Goal: Information Seeking & Learning: Learn about a topic

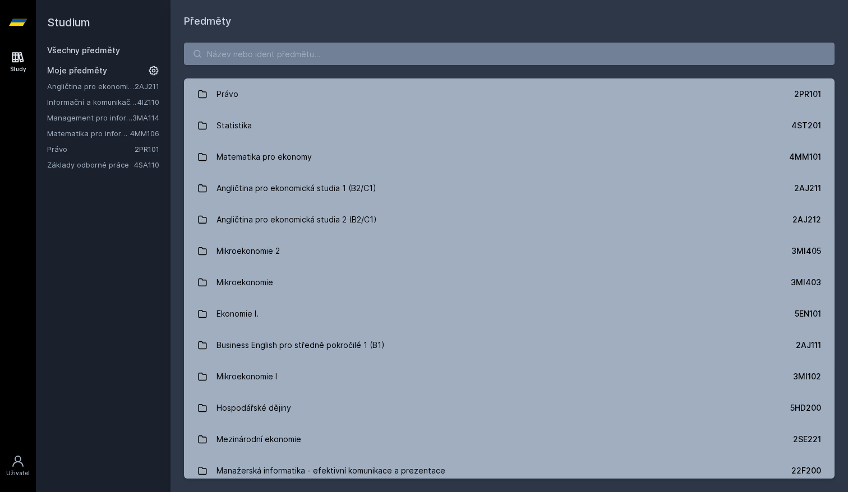
click at [70, 89] on link "Angličtina pro ekonomická studia 1 (B2/C1)" at bounding box center [90, 86] width 87 height 11
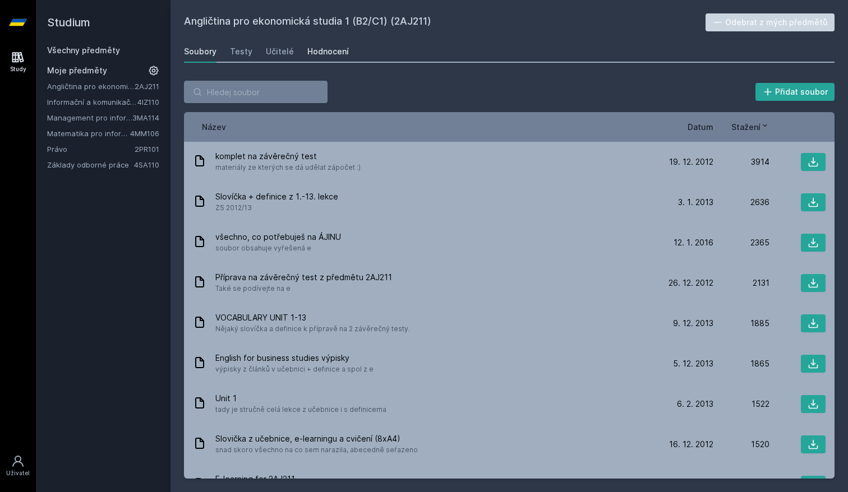
click at [316, 45] on link "Hodnocení" at bounding box center [327, 51] width 41 height 22
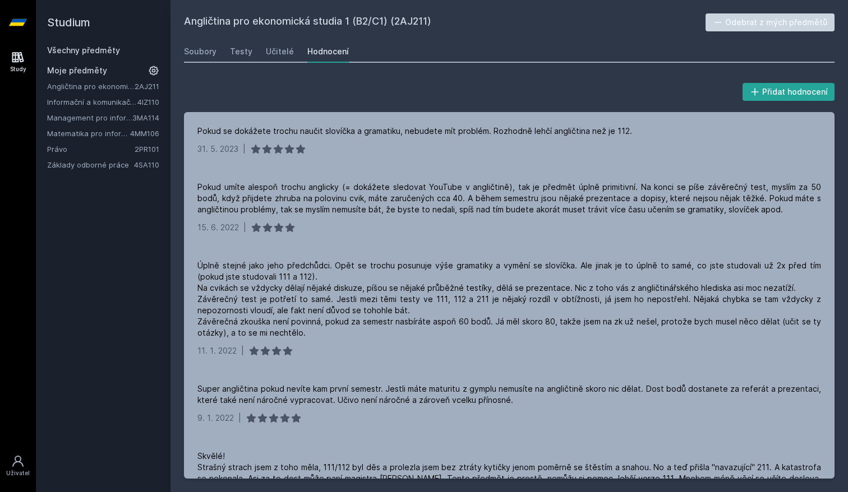
click at [252, 55] on div "Soubory Testy Učitelé Hodnocení" at bounding box center [509, 51] width 651 height 22
click at [259, 55] on div "Soubory Testy Učitelé Hodnocení" at bounding box center [509, 51] width 651 height 22
click at [278, 56] on div "Učitelé" at bounding box center [280, 51] width 28 height 11
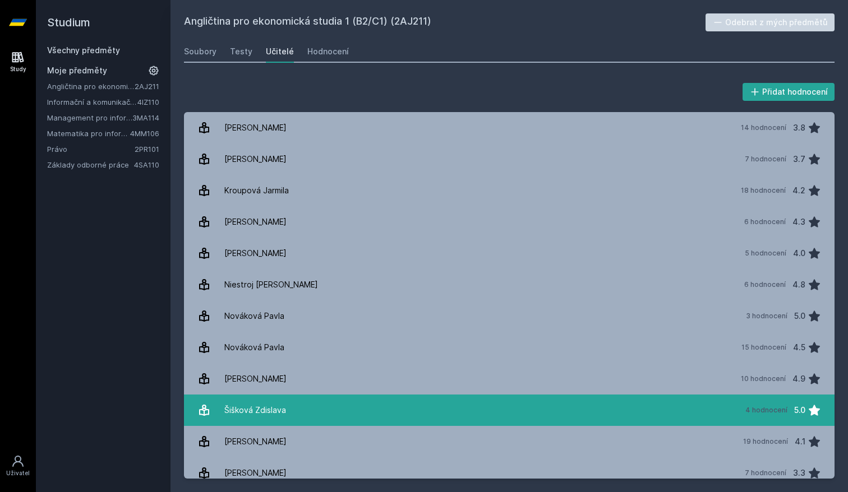
scroll to position [165, 0]
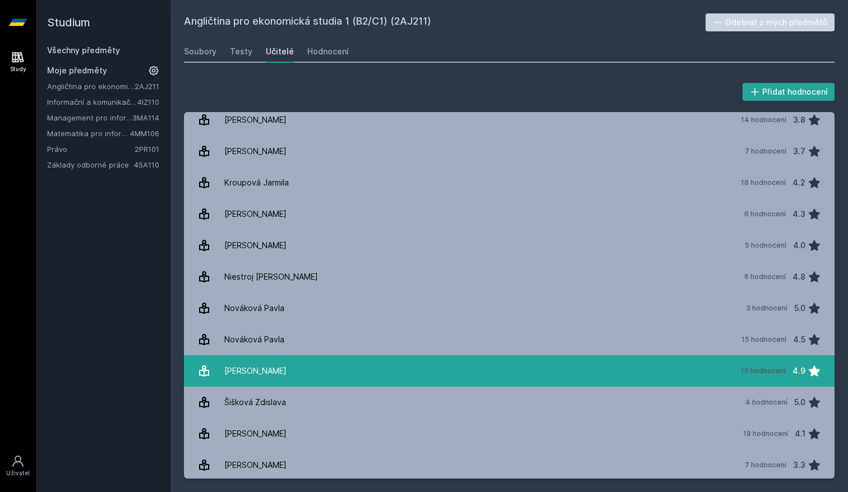
click at [464, 365] on link "[PERSON_NAME] 10 hodnocení 4.9" at bounding box center [509, 371] width 651 height 31
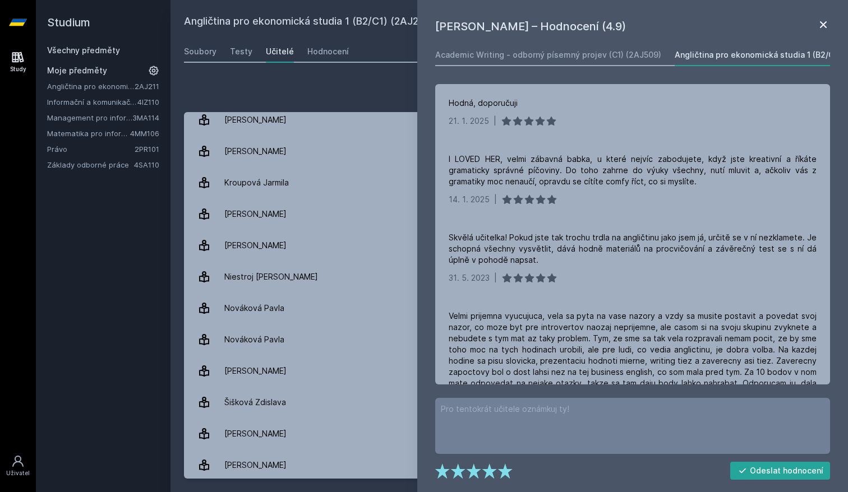
click at [820, 28] on icon at bounding box center [823, 24] width 7 height 7
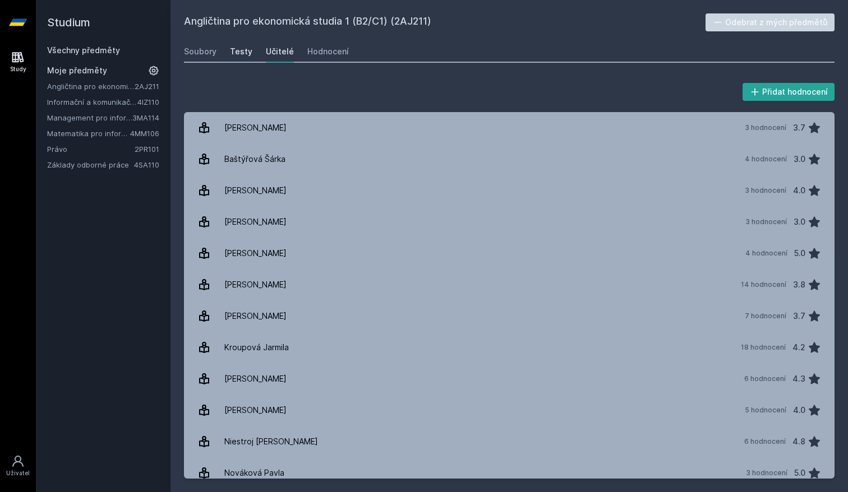
click at [239, 43] on link "Testy" at bounding box center [241, 51] width 22 height 22
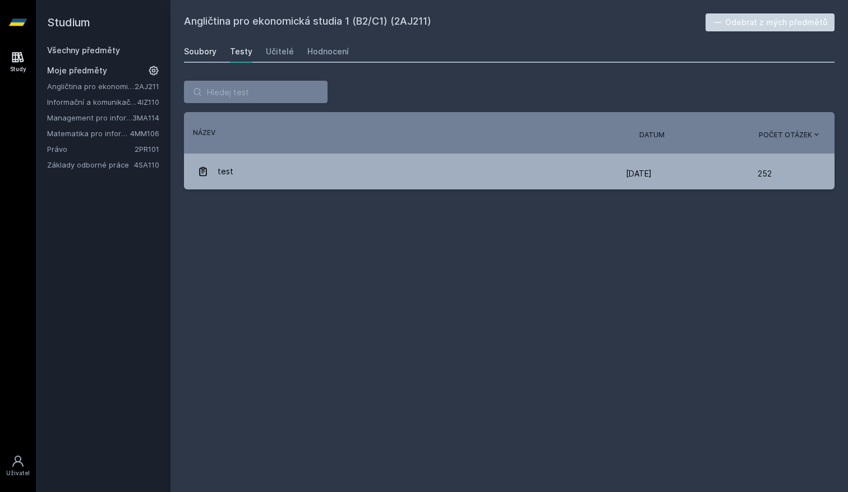
click at [209, 48] on div "Soubory" at bounding box center [200, 51] width 33 height 11
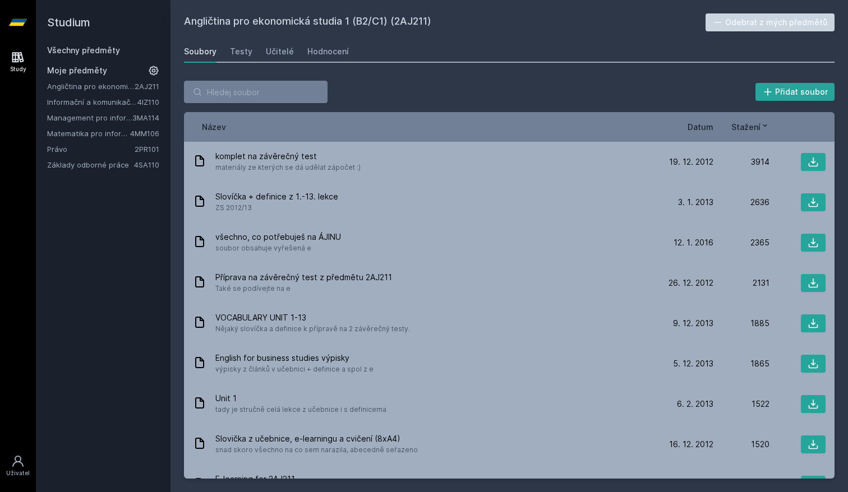
click at [697, 131] on span "Datum" at bounding box center [701, 127] width 26 height 12
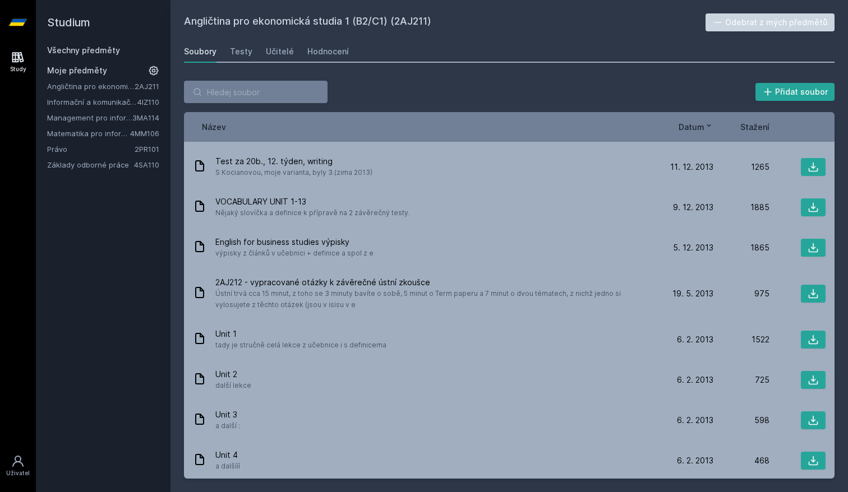
scroll to position [486, 0]
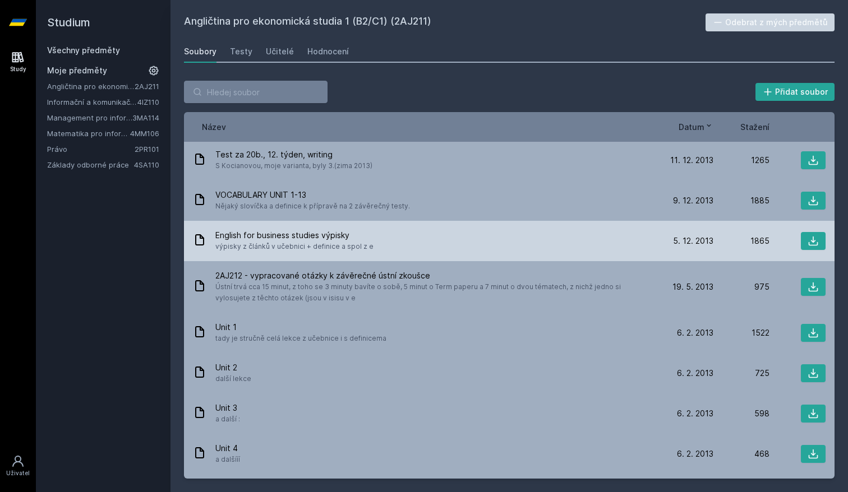
click at [403, 233] on div "English for business studies výpisky výpisky z článků v učebnici + definice a s…" at bounding box center [425, 241] width 464 height 22
